Goal: Download file/media

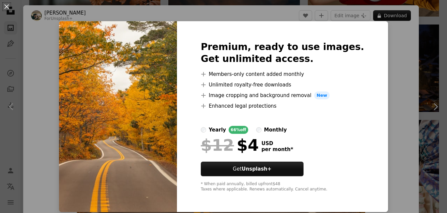
click at [444, 15] on div "An X shape Premium, ready to use images. Get unlimited access. A plus sign Memb…" at bounding box center [223, 106] width 447 height 213
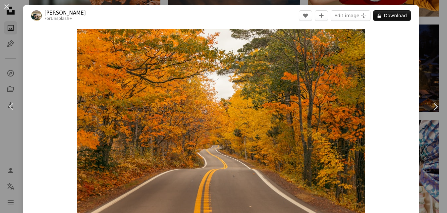
scroll to position [20, 0]
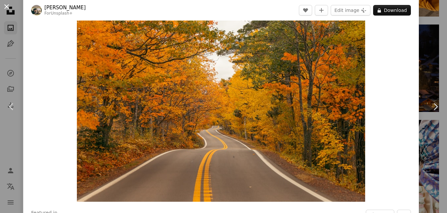
click at [6, 7] on button "An X shape" at bounding box center [7, 7] width 8 height 8
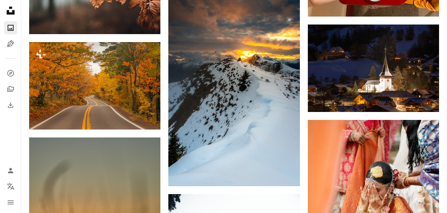
click at [6, 6] on icon "Unsplash logo Unsplash Home" at bounding box center [10, 10] width 13 height 13
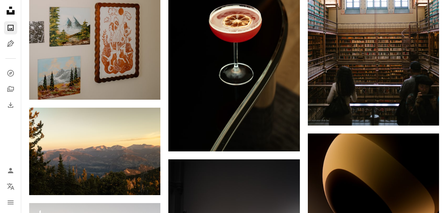
scroll to position [14756, 0]
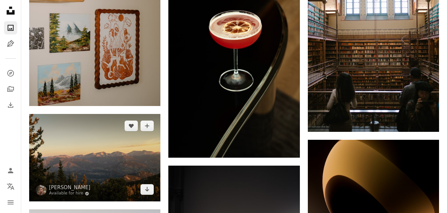
click at [131, 154] on img at bounding box center [94, 157] width 131 height 87
click at [147, 187] on icon "Download" at bounding box center [147, 189] width 4 height 5
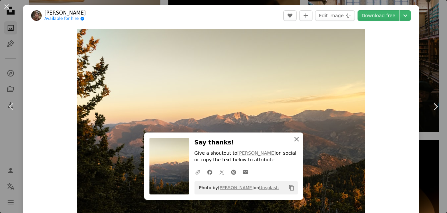
click at [296, 139] on icon "button" at bounding box center [296, 139] width 5 height 5
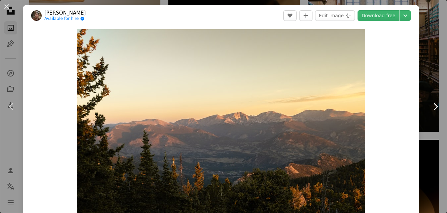
click at [432, 113] on link "Chevron right" at bounding box center [435, 107] width 23 height 64
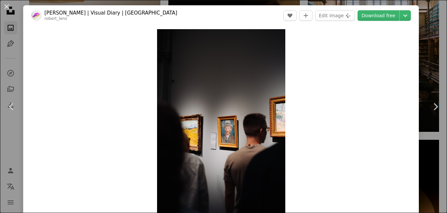
click at [433, 26] on div "An X shape Chevron left Chevron right [PERSON_NAME] | Visual Diary | Berlin rob…" at bounding box center [223, 106] width 447 height 213
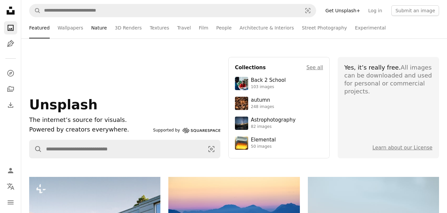
click at [94, 29] on link "Nature" at bounding box center [99, 27] width 16 height 21
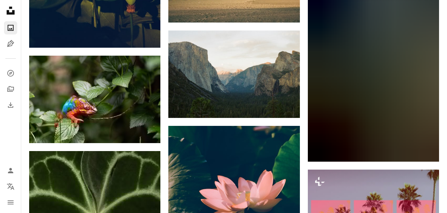
scroll to position [9465, 0]
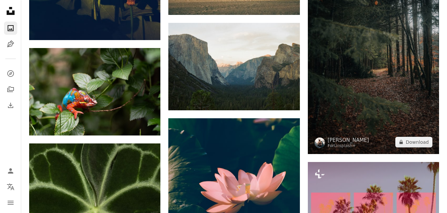
click at [409, 82] on img at bounding box center [373, 55] width 131 height 197
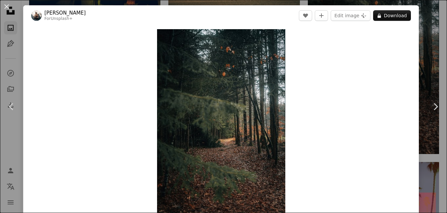
click at [5, 9] on button "An X shape" at bounding box center [7, 7] width 8 height 8
click at [6, 7] on icon "Unsplash logo Unsplash Home" at bounding box center [10, 10] width 13 height 13
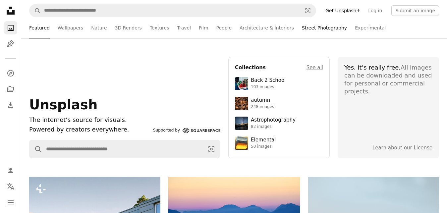
click at [308, 27] on link "Street Photography" at bounding box center [324, 27] width 45 height 21
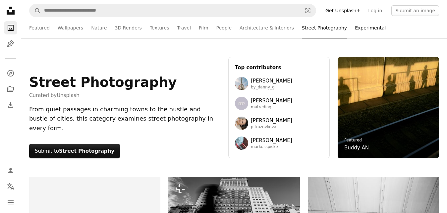
click at [355, 31] on link "Experimental" at bounding box center [370, 27] width 31 height 21
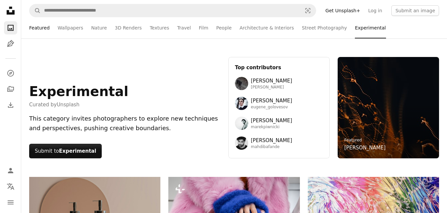
click at [35, 26] on link "Featured" at bounding box center [39, 27] width 21 height 21
click at [33, 29] on link "Featured" at bounding box center [39, 27] width 21 height 21
click at [33, 29] on li "Featured" at bounding box center [39, 27] width 21 height 21
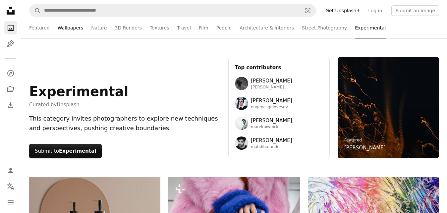
click at [73, 29] on link "Wallpapers" at bounding box center [71, 27] width 26 height 21
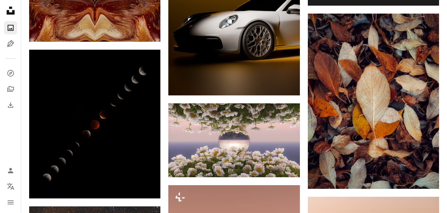
scroll to position [3614, 0]
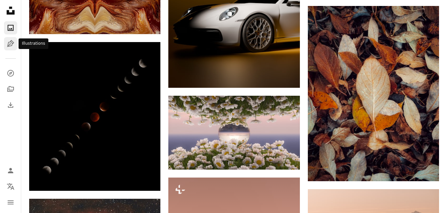
click at [10, 50] on link "Pen Tool" at bounding box center [10, 43] width 13 height 13
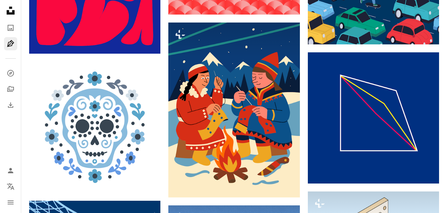
scroll to position [2022, 0]
